Goal: Task Accomplishment & Management: Complete application form

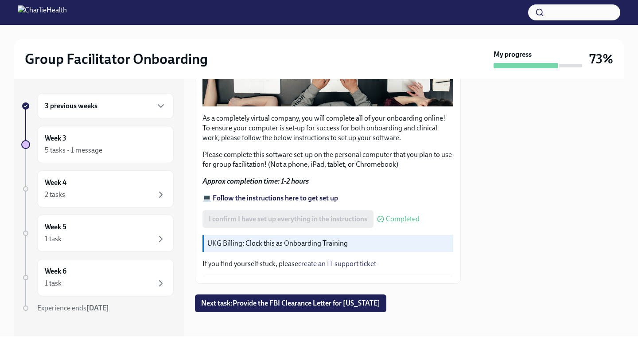
scroll to position [251, 0]
click at [256, 300] on span "Next task : Provide the FBI Clearance Letter for [US_STATE]" at bounding box center [290, 302] width 179 height 9
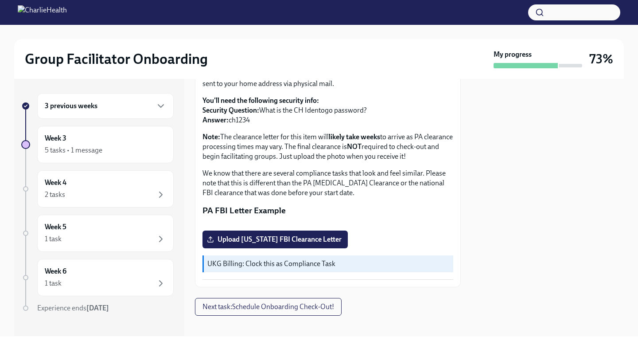
scroll to position [209, 0]
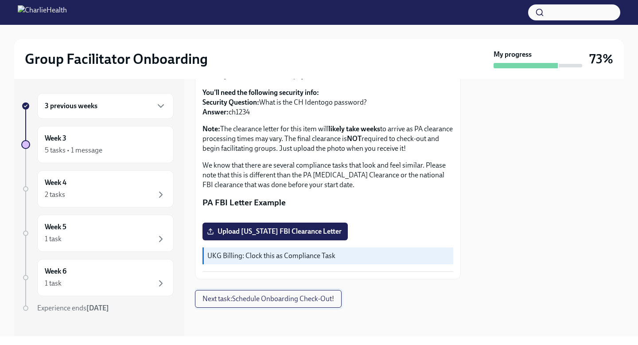
click at [265, 301] on span "Next task : Schedule Onboarding Check-Out!" at bounding box center [268, 298] width 132 height 9
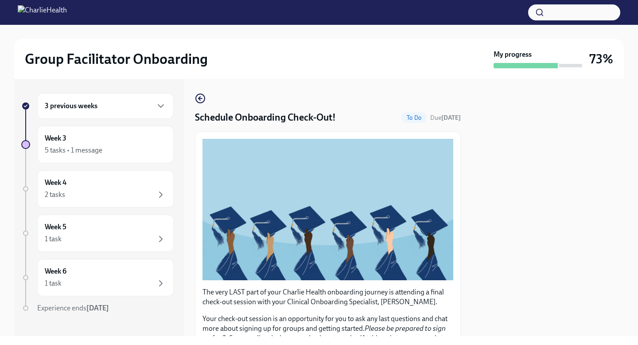
scroll to position [180, 0]
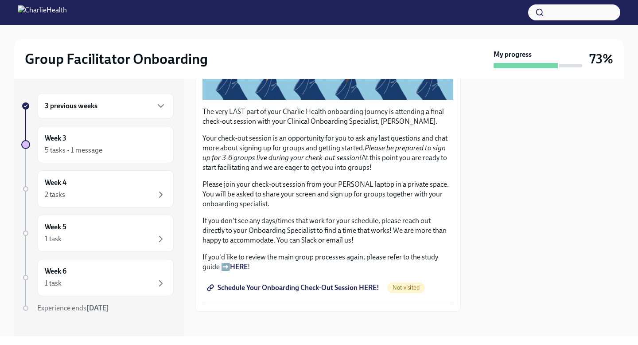
click at [297, 283] on span "Schedule Your Onboarding Check-Out Session HERE!" at bounding box center [294, 287] width 171 height 9
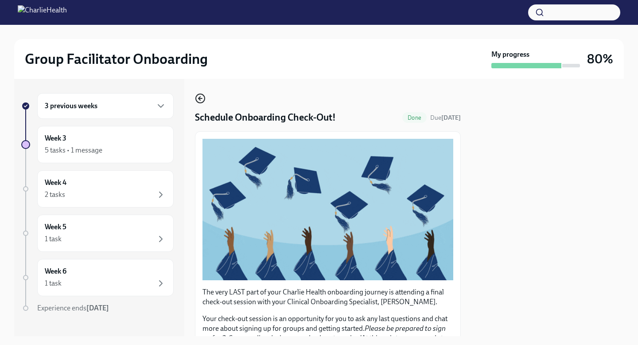
click at [199, 99] on icon "button" at bounding box center [200, 98] width 11 height 11
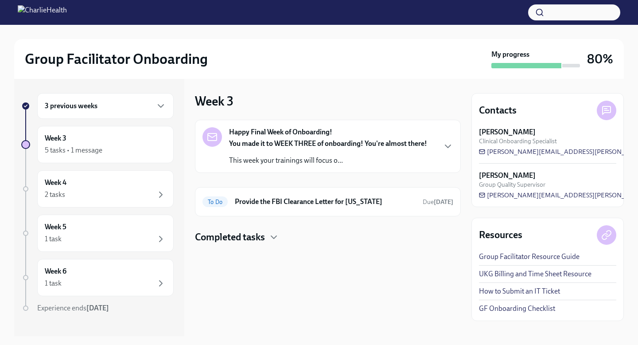
click at [297, 146] on strong "You made it to WEEK THREE of onboarding! You're almost there!" at bounding box center [328, 143] width 198 height 8
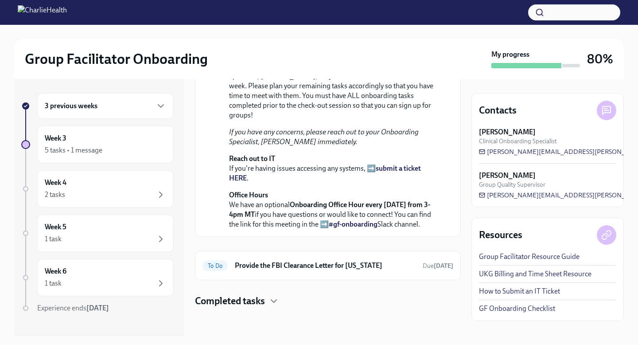
scroll to position [288, 0]
click at [263, 281] on div "Happy Final Week of Onboarding! [DATE] You made it to WEEK THREE of onboarding!…" at bounding box center [328, 131] width 266 height 352
click at [263, 300] on h4 "Completed tasks" at bounding box center [230, 300] width 70 height 13
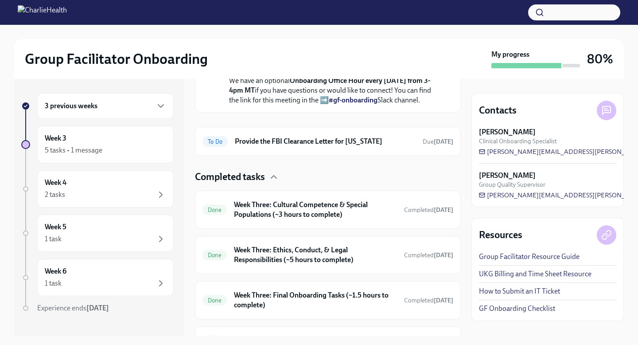
scroll to position [460, 0]
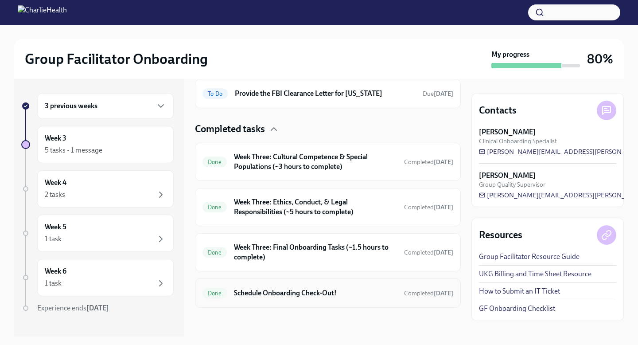
click at [273, 298] on div "Done Schedule Onboarding Check-Out! Completed [DATE]" at bounding box center [327, 293] width 251 height 14
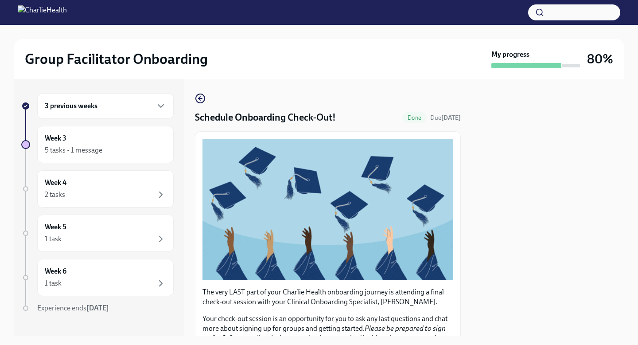
scroll to position [180, 0]
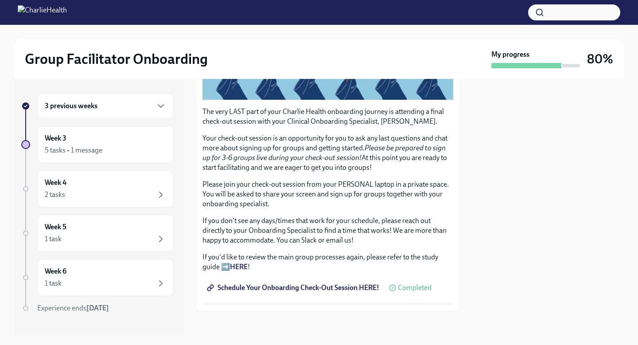
click at [252, 283] on span "Schedule Your Onboarding Check-Out Session HERE!" at bounding box center [294, 287] width 171 height 9
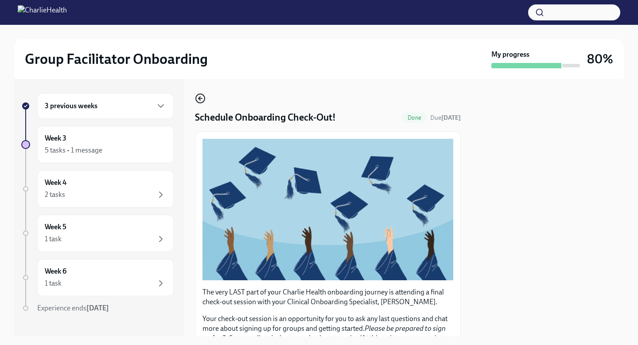
click at [198, 101] on icon "button" at bounding box center [200, 98] width 11 height 11
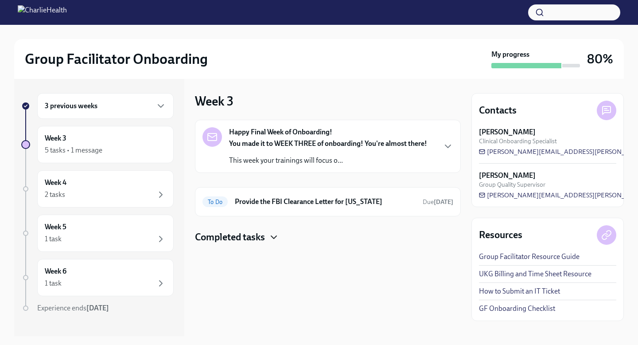
click at [276, 241] on icon "button" at bounding box center [273, 237] width 11 height 11
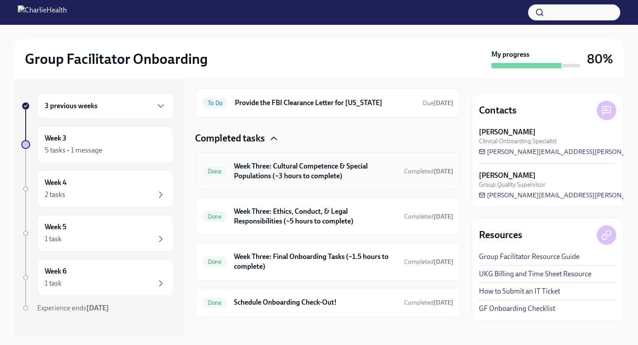
scroll to position [108, 0]
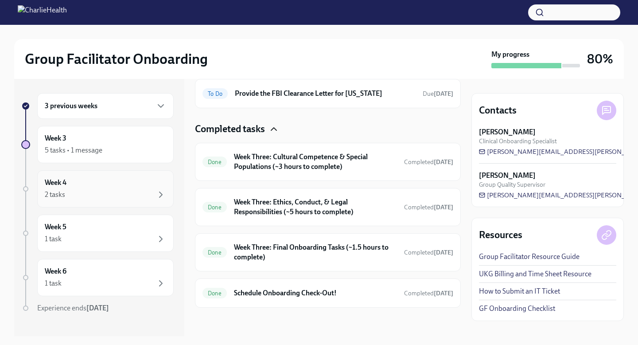
click at [95, 202] on div "Week 4 2 tasks" at bounding box center [105, 188] width 136 height 37
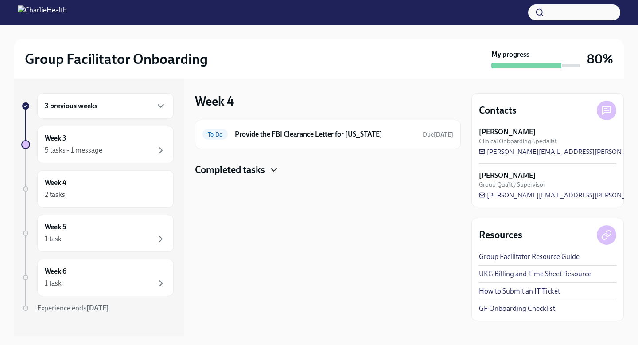
click at [272, 167] on icon "button" at bounding box center [273, 169] width 11 height 11
